Goal: Find specific page/section: Find specific page/section

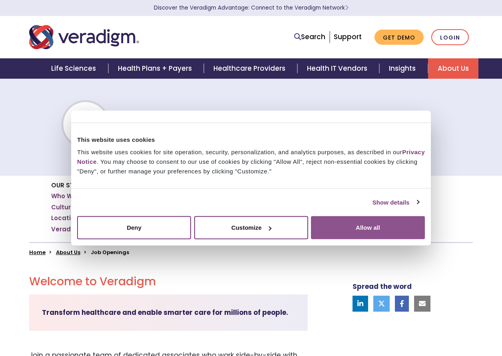
click at [335, 232] on button "Allow all" at bounding box center [368, 227] width 114 height 23
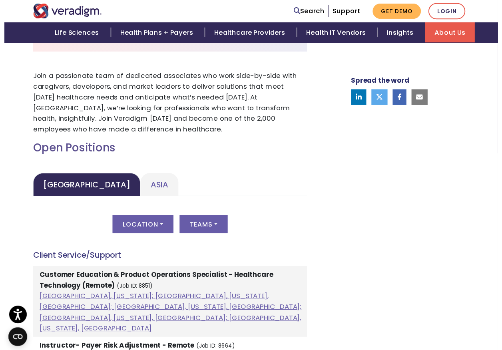
scroll to position [319, 0]
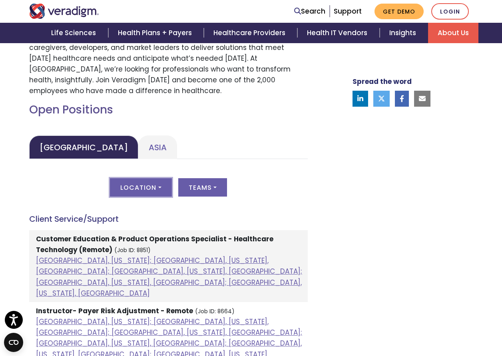
click at [145, 193] on button "Location" at bounding box center [141, 187] width 62 height 18
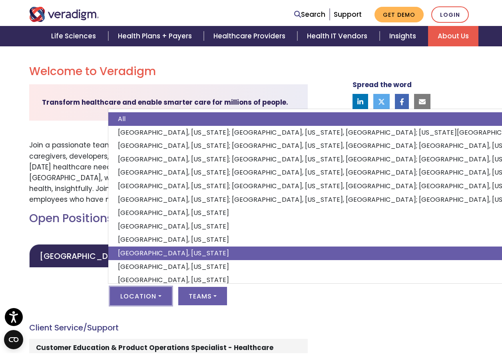
scroll to position [170, 0]
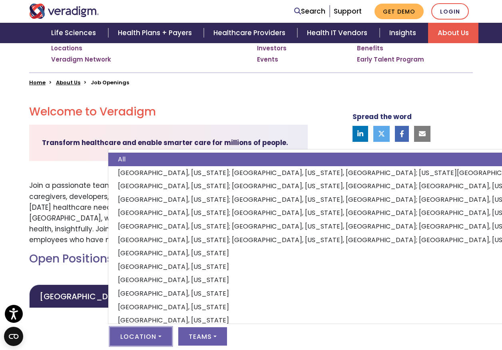
click at [290, 105] on h2 "Welcome to Veradigm" at bounding box center [168, 112] width 278 height 14
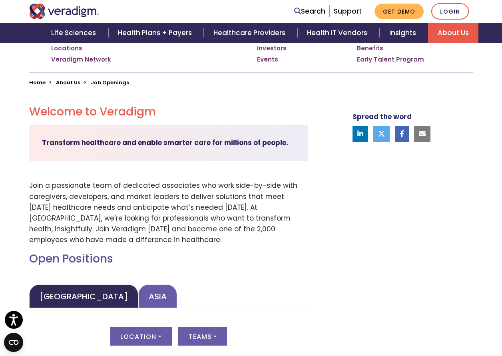
click at [140, 297] on link "Asia" at bounding box center [157, 296] width 39 height 24
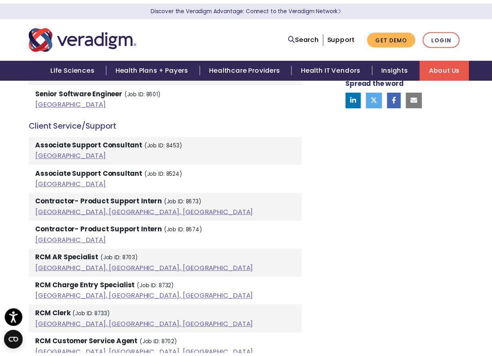
scroll to position [0, 0]
